Goal: Browse casually

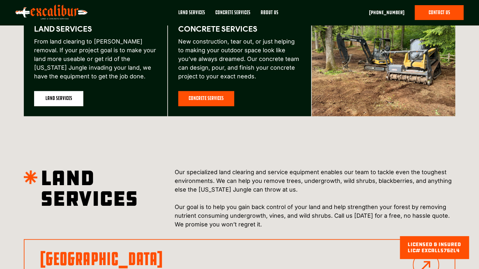
scroll to position [419, 0]
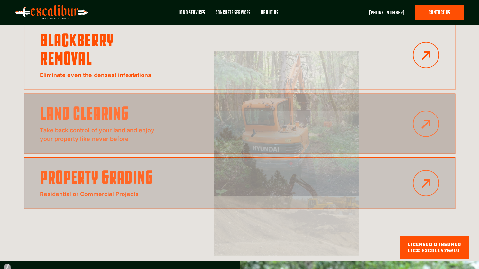
click at [67, 13] on img at bounding box center [51, 13] width 72 height 16
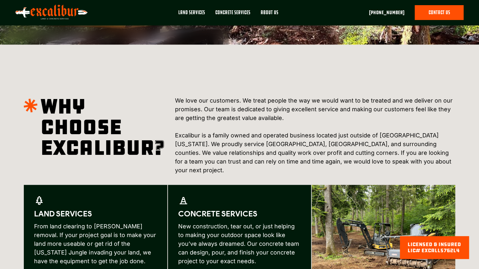
scroll to position [225, 0]
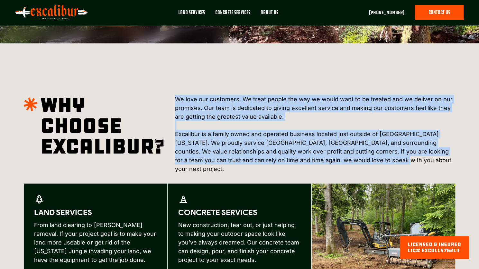
drag, startPoint x: 352, startPoint y: 161, endPoint x: 176, endPoint y: 100, distance: 185.5
click at [176, 100] on p "We love our customers. We treat people the way we would want to be treated and …" at bounding box center [315, 134] width 280 height 78
copy p "We love our customers. We treat people the way we would want to be treated and …"
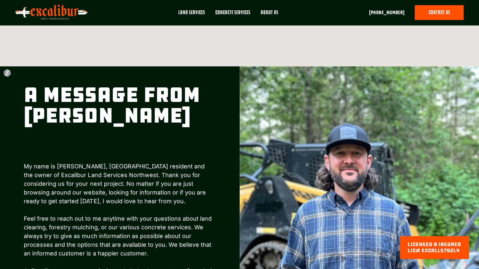
scroll to position [869, 0]
